Goal: Information Seeking & Learning: Learn about a topic

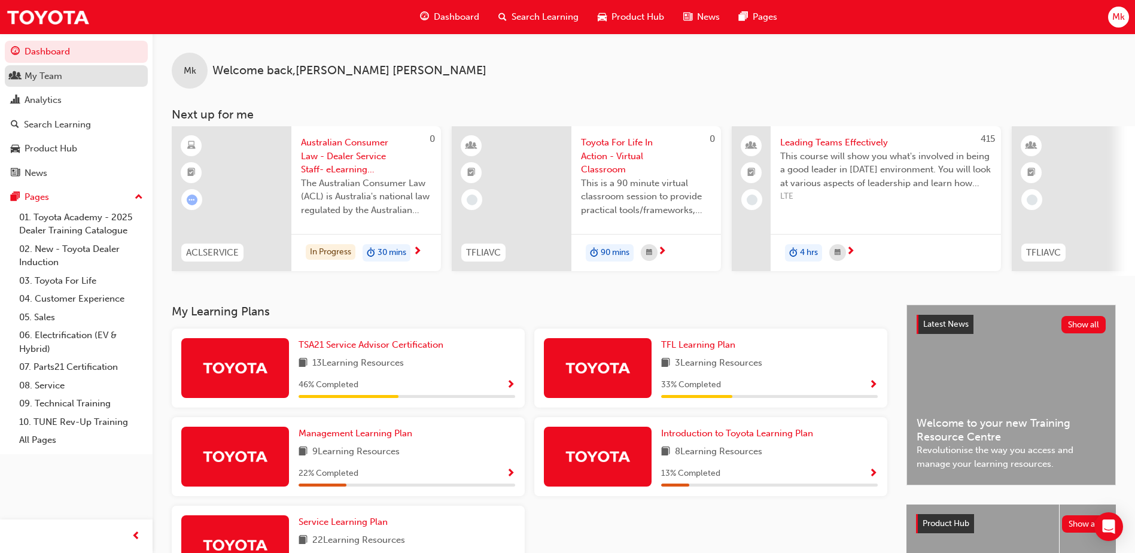
click at [33, 81] on div "My Team" at bounding box center [44, 76] width 38 height 14
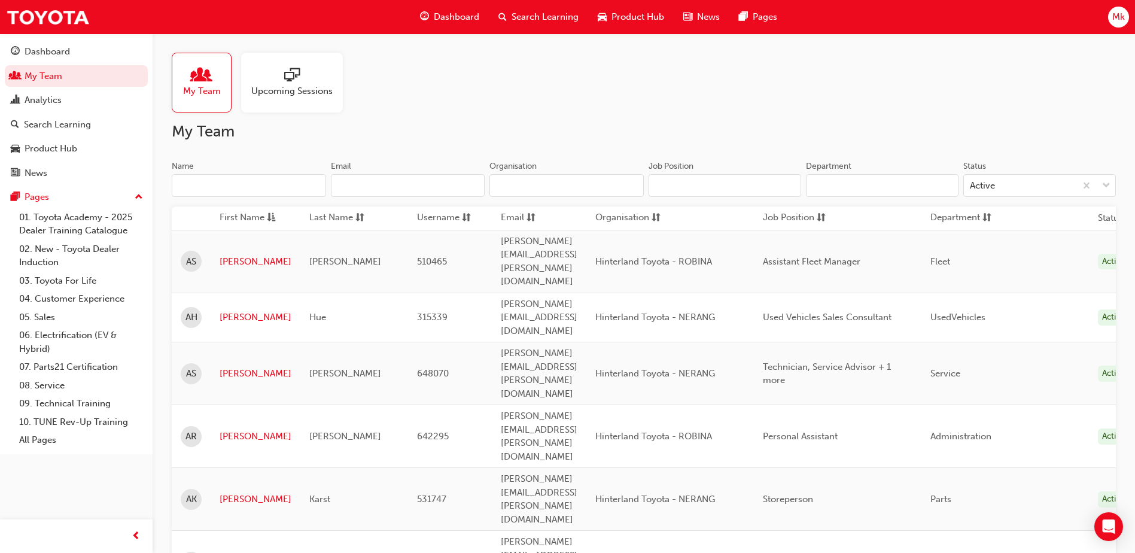
click at [277, 180] on input "Name" at bounding box center [249, 185] width 154 height 23
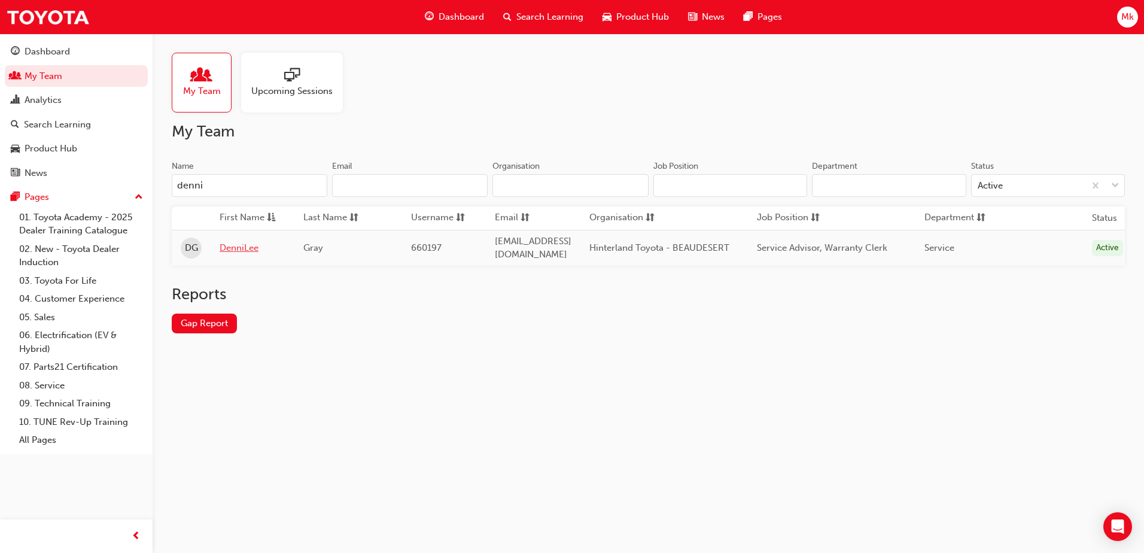
type input "denni"
click at [235, 245] on link "DenniLee" at bounding box center [253, 248] width 66 height 14
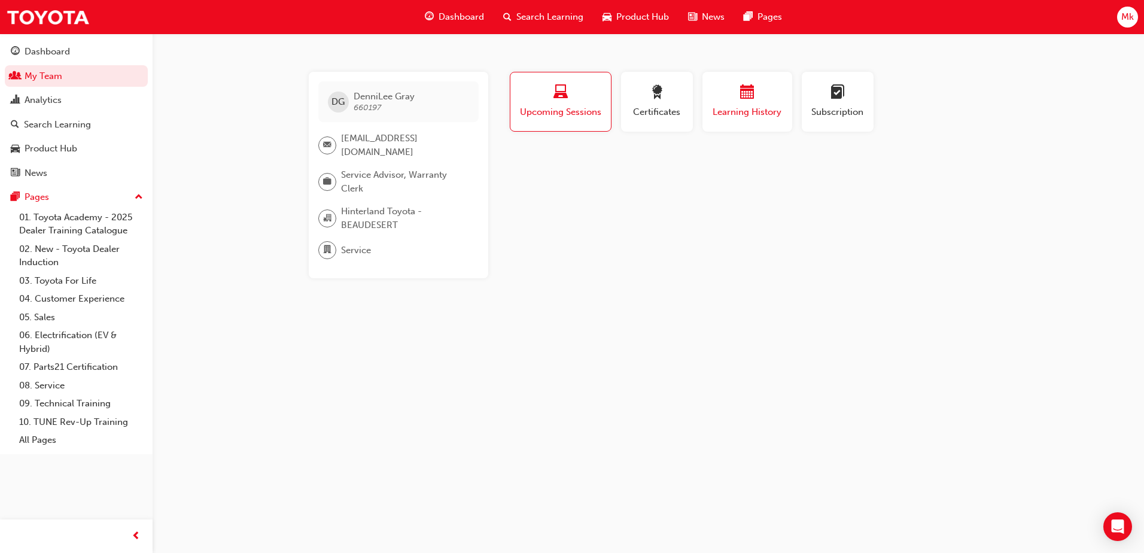
click at [745, 121] on button "Learning History" at bounding box center [748, 102] width 90 height 60
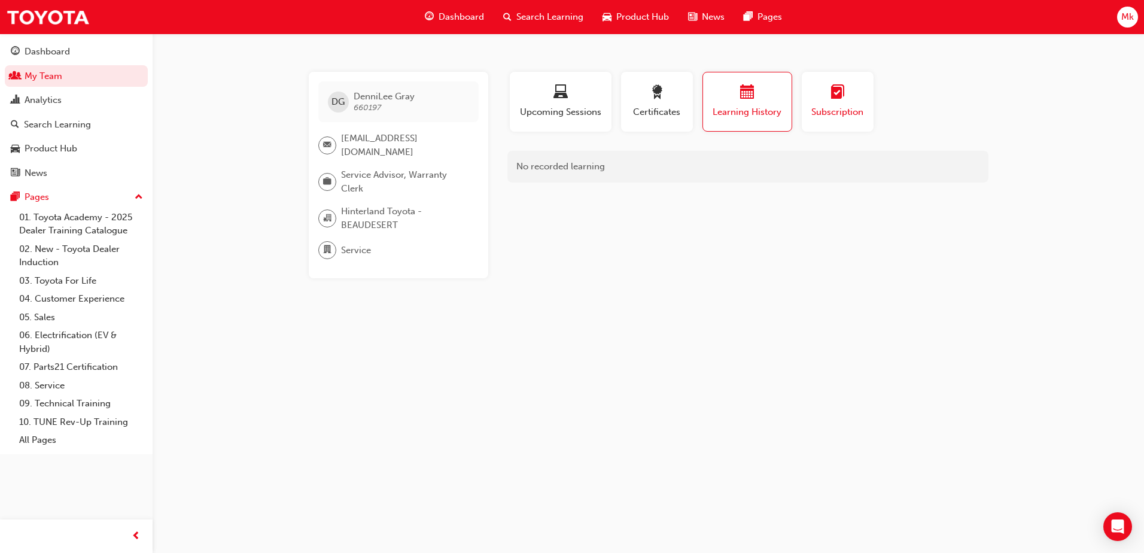
click at [812, 122] on button "Subscription" at bounding box center [838, 102] width 72 height 60
click at [594, 128] on button "Upcoming Sessions" at bounding box center [561, 102] width 102 height 60
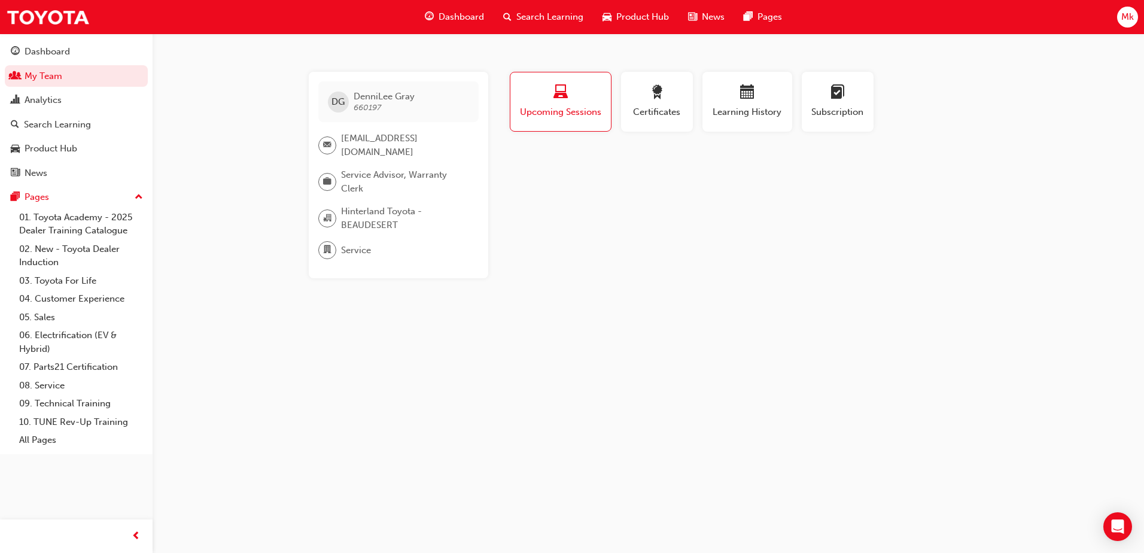
click at [463, 19] on span "Dashboard" at bounding box center [461, 17] width 45 height 14
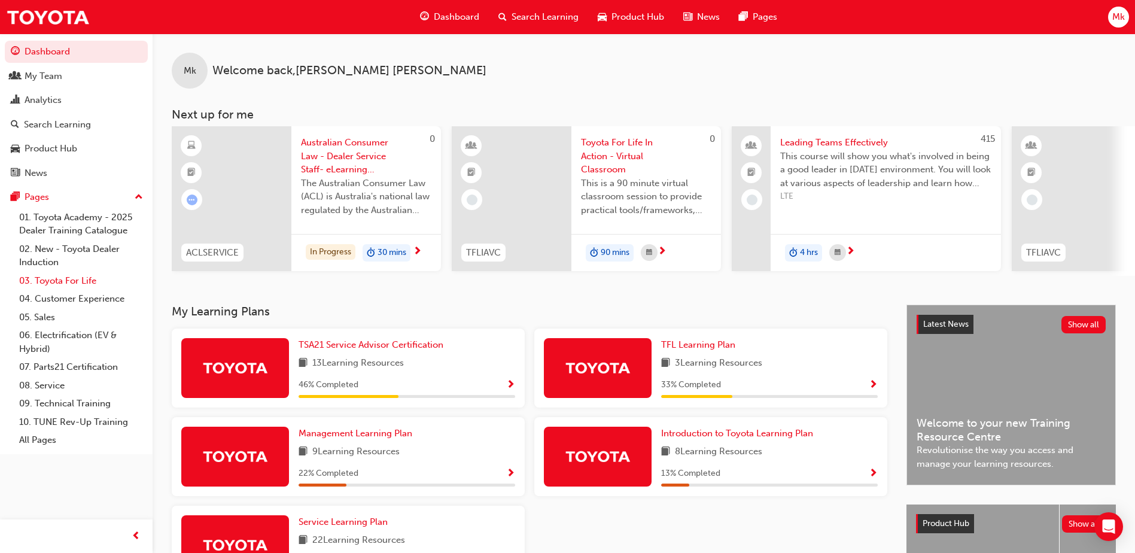
click at [55, 281] on link "03. Toyota For Life" at bounding box center [80, 281] width 133 height 19
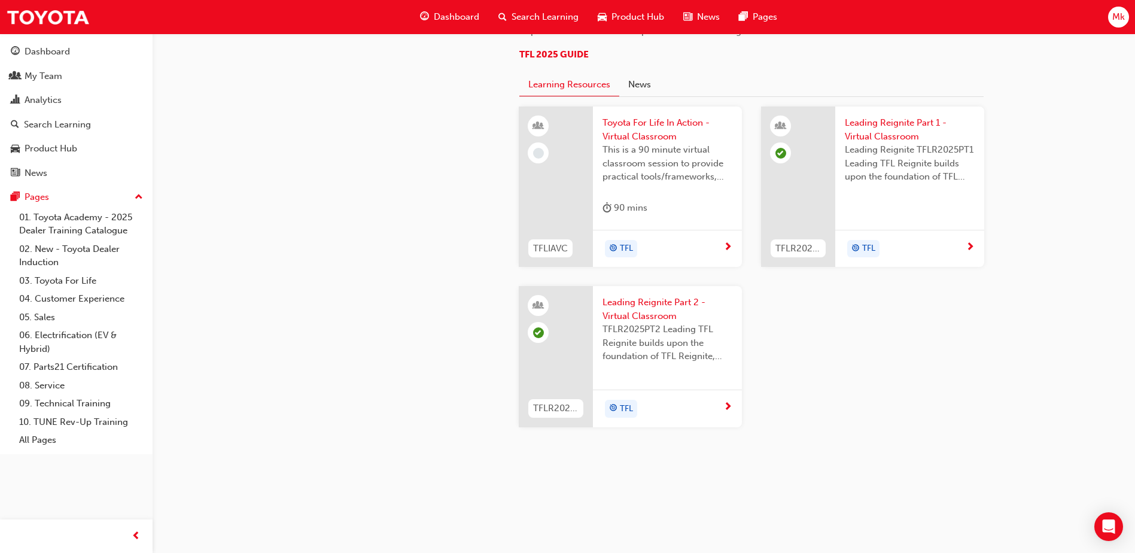
scroll to position [1205, 0]
click at [645, 143] on span "Toyota For Life In Action - Virtual Classroom" at bounding box center [668, 129] width 130 height 27
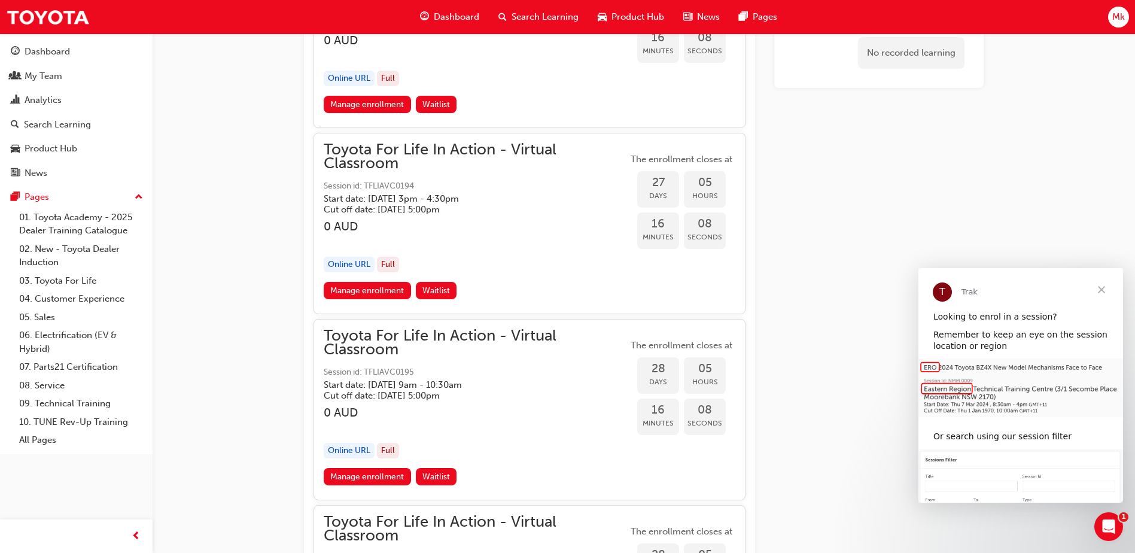
scroll to position [8152, 0]
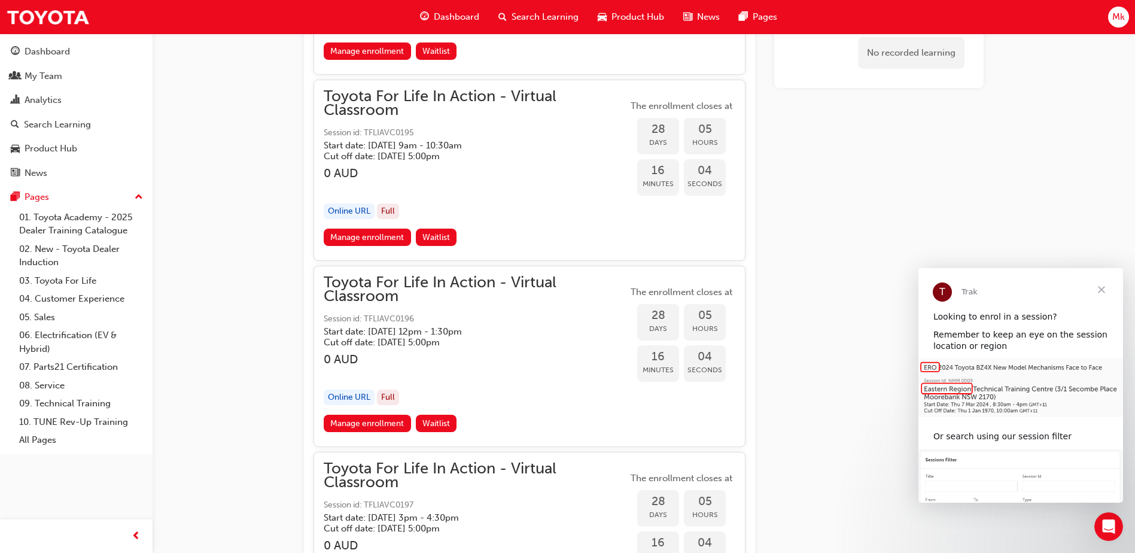
click at [1109, 285] on span "Close" at bounding box center [1101, 289] width 43 height 43
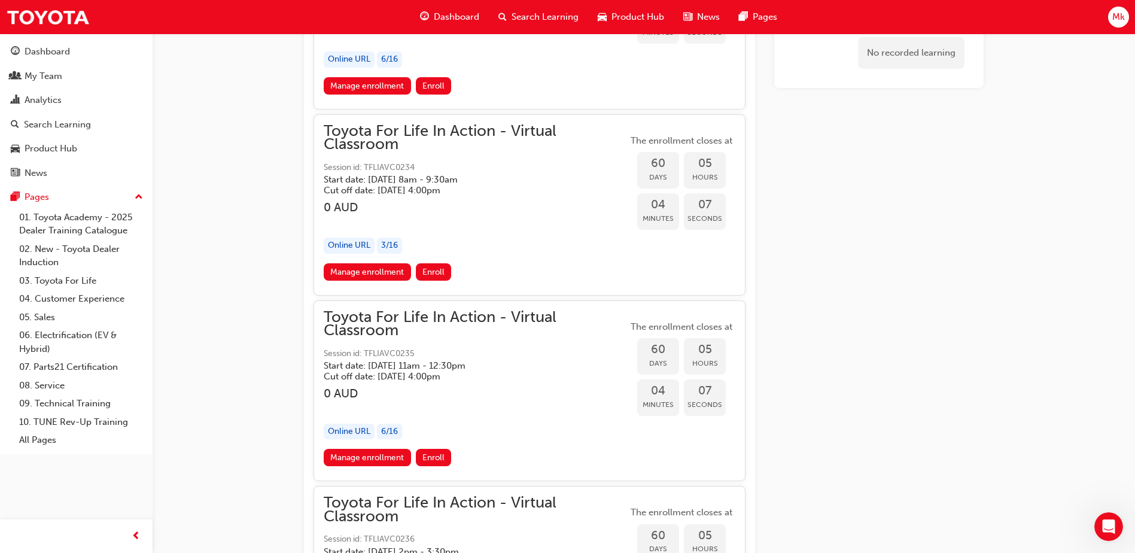
scroll to position [14257, 0]
